Goal: Navigation & Orientation: Find specific page/section

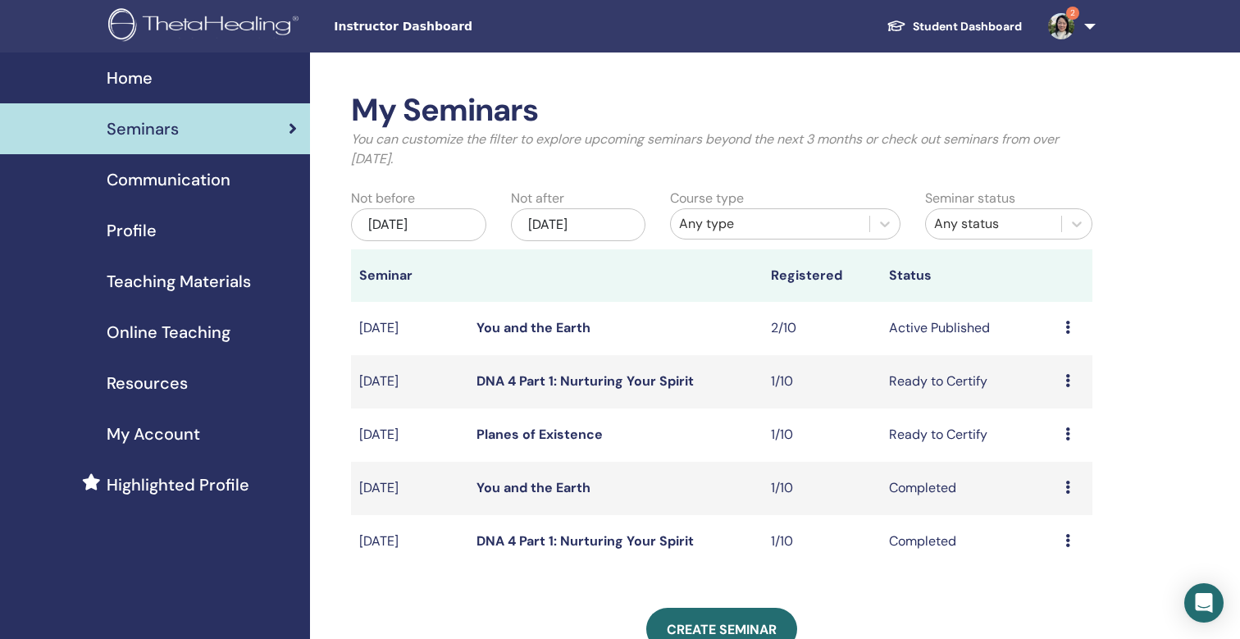
click at [1062, 31] on img at bounding box center [1061, 26] width 26 height 26
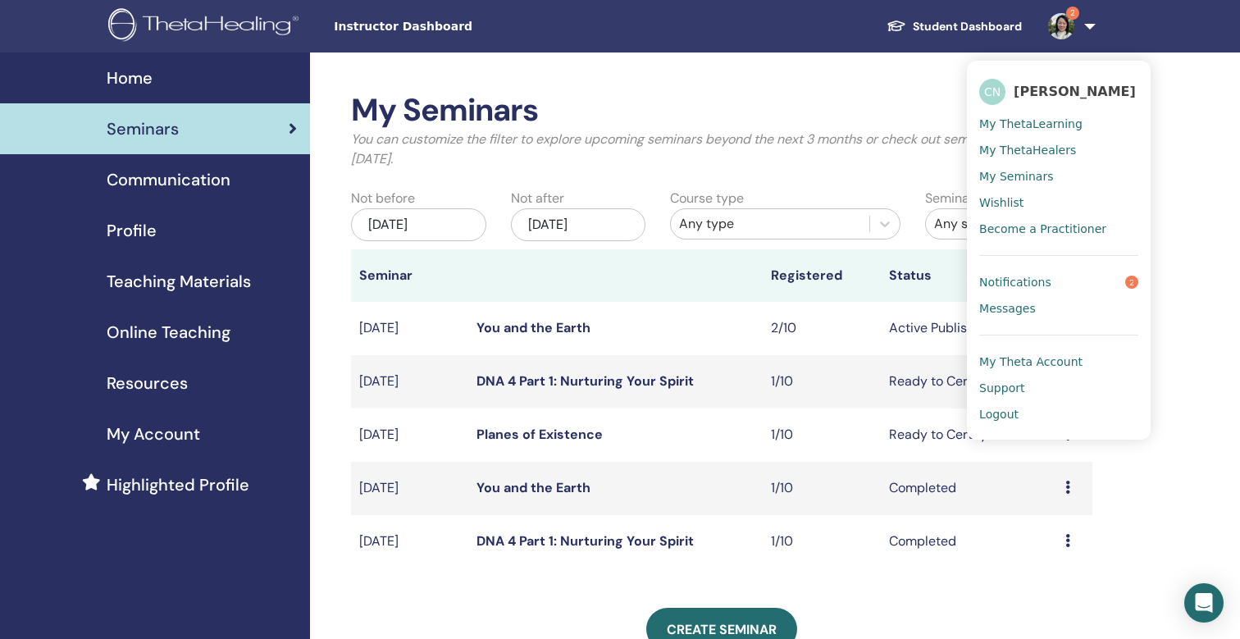
click at [1040, 286] on span "Notifications" at bounding box center [1015, 282] width 72 height 15
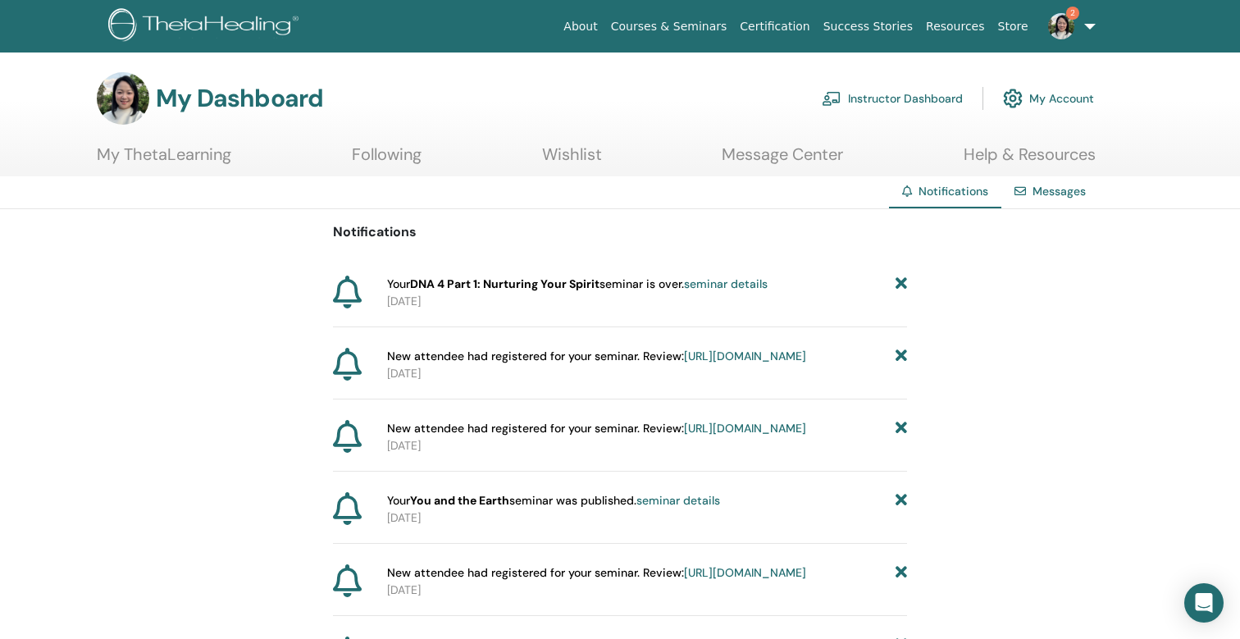
click at [919, 102] on link "Instructor Dashboard" at bounding box center [892, 98] width 141 height 36
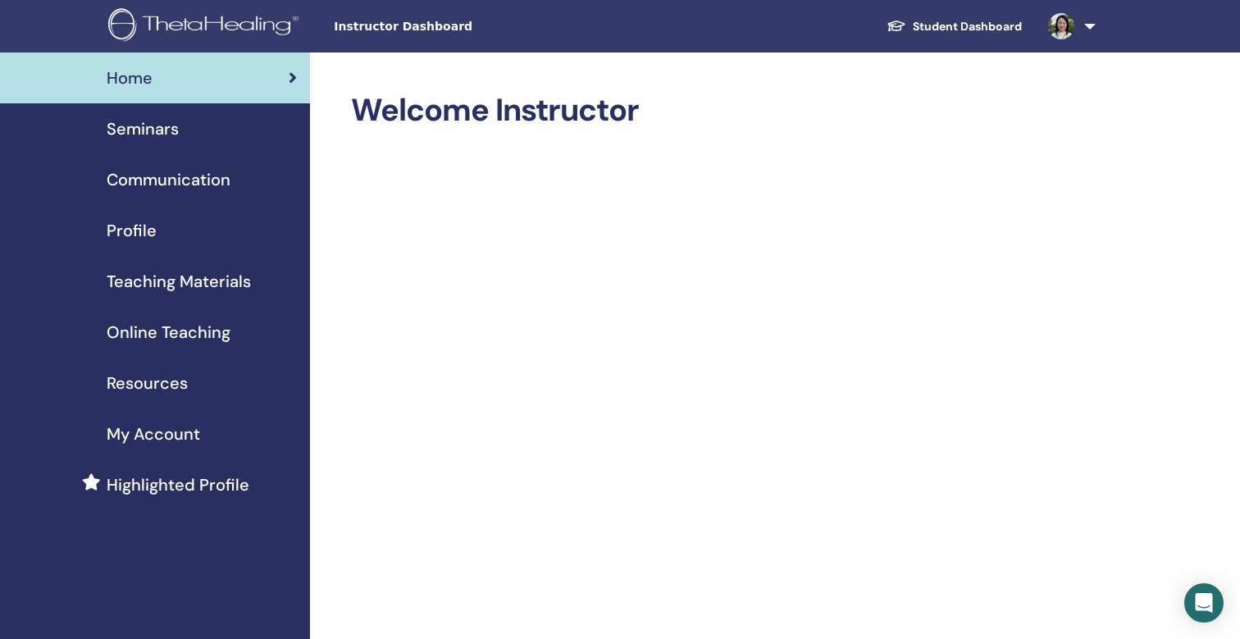
click at [204, 285] on span "Teaching Materials" at bounding box center [179, 281] width 144 height 25
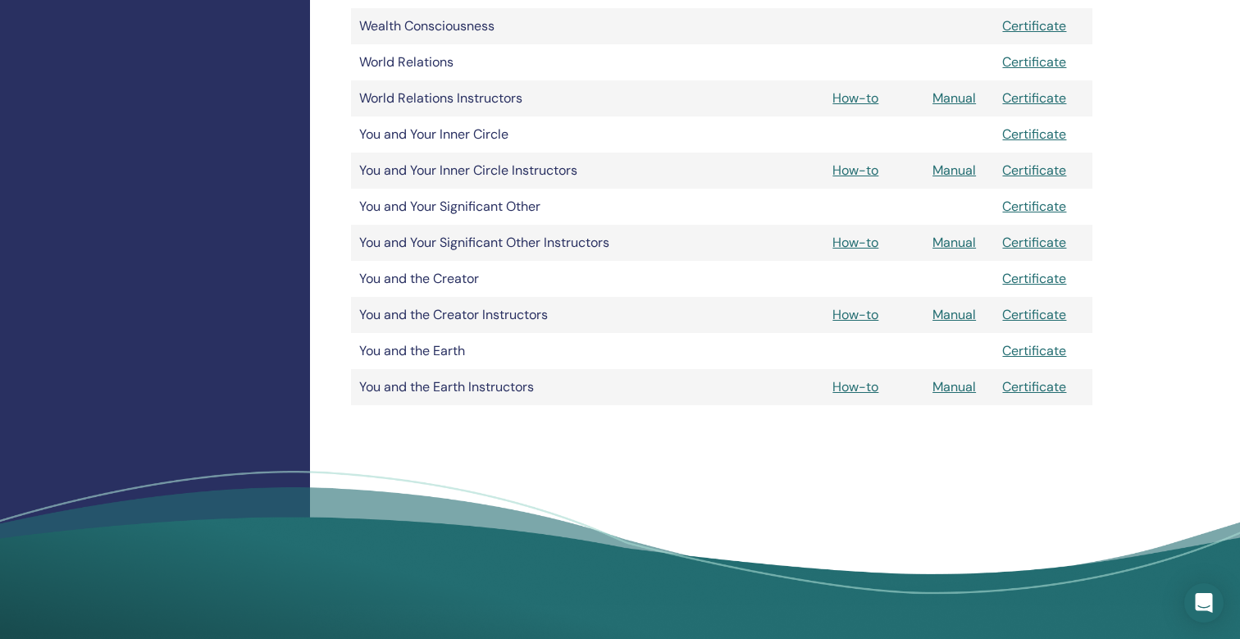
scroll to position [2106, 0]
